Goal: Task Accomplishment & Management: Manage account settings

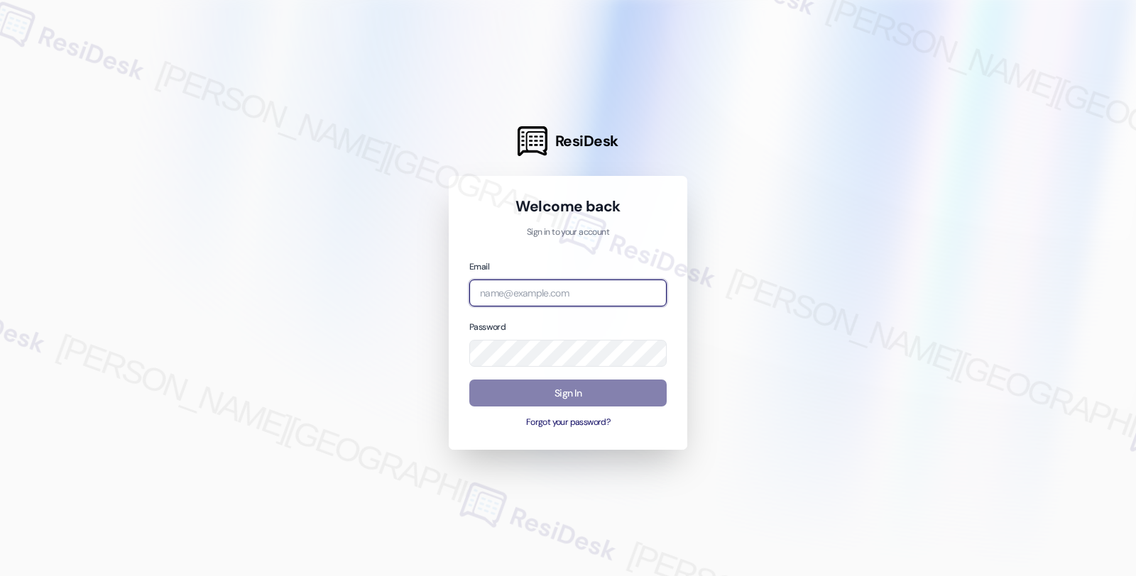
click at [537, 299] on input "email" at bounding box center [567, 294] width 197 height 28
type input "[EMAIL_ADDRESS][PERSON_NAME][DOMAIN_NAME]"
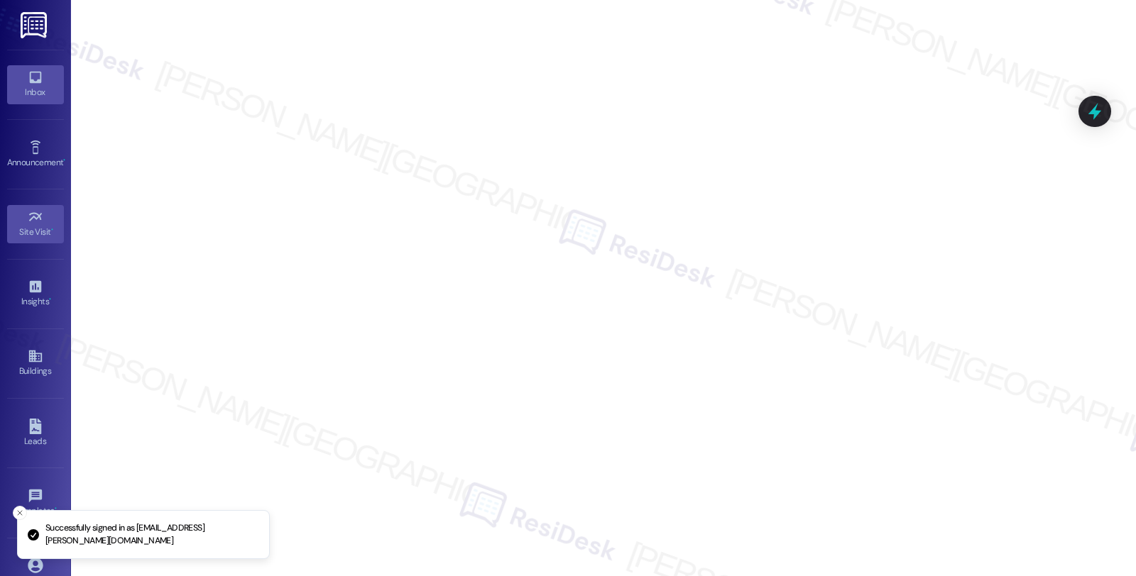
click at [43, 93] on div "Inbox" at bounding box center [35, 92] width 71 height 14
